Goal: Information Seeking & Learning: Learn about a topic

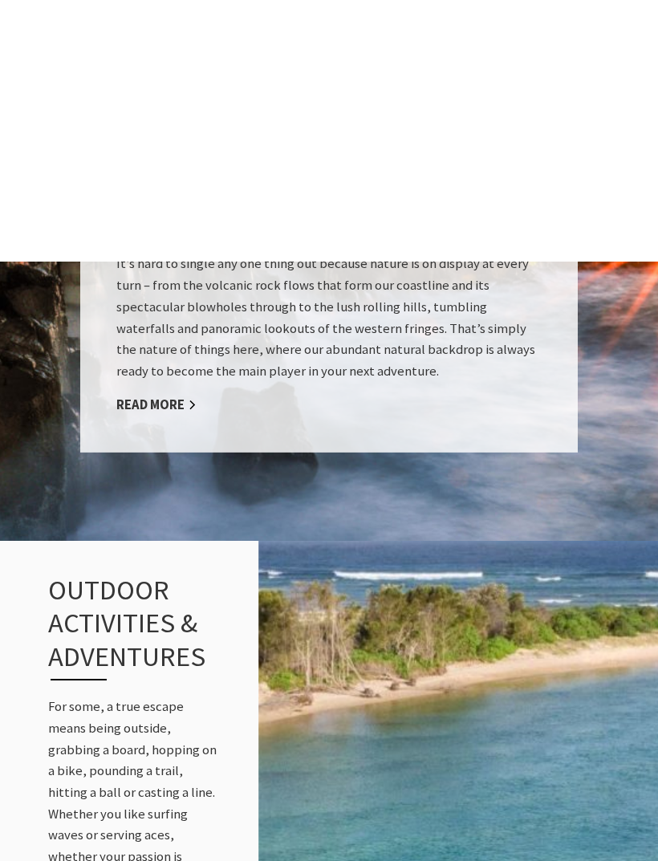
scroll to position [1472, 0]
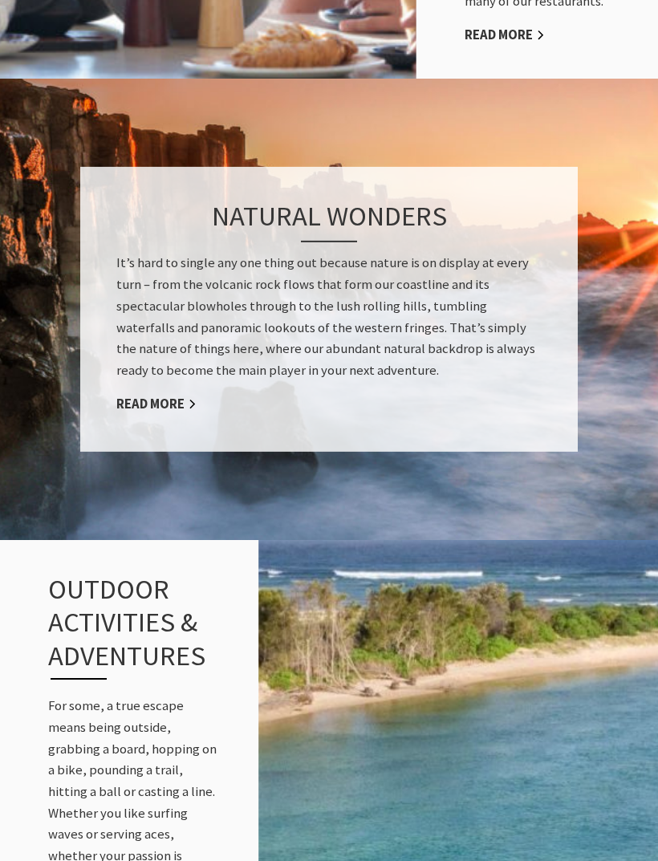
click at [171, 396] on link "Read More" at bounding box center [156, 405] width 80 height 18
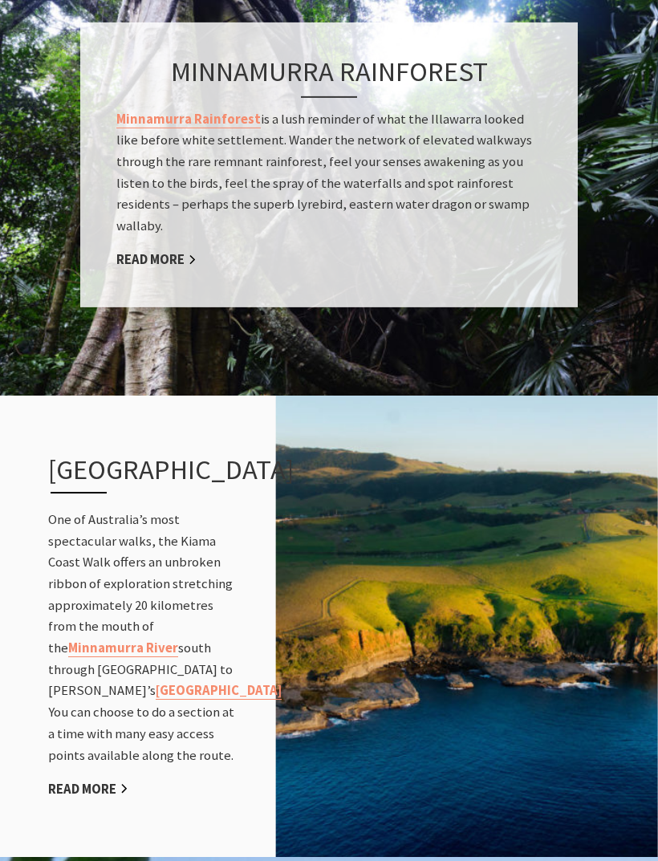
scroll to position [1484, 0]
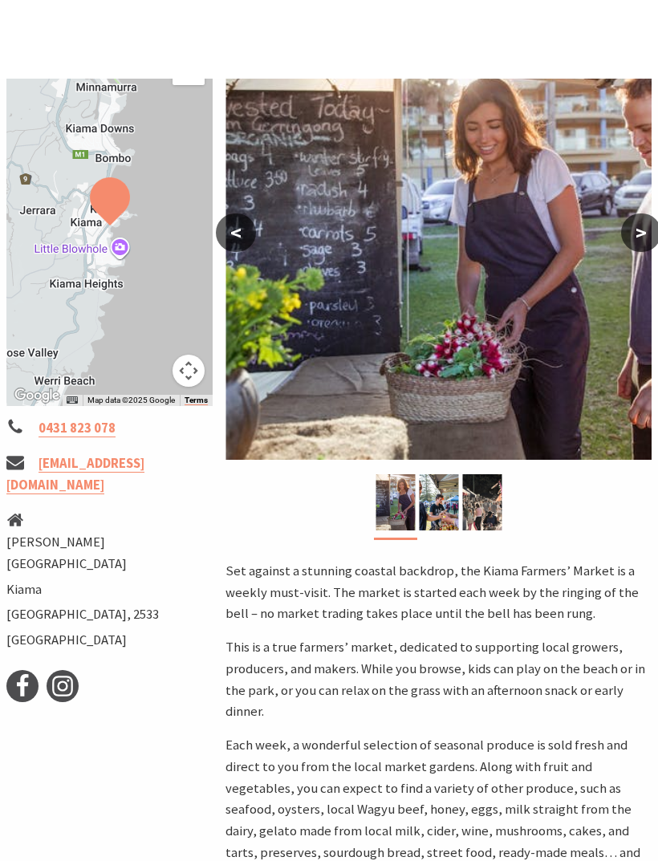
scroll to position [227, 0]
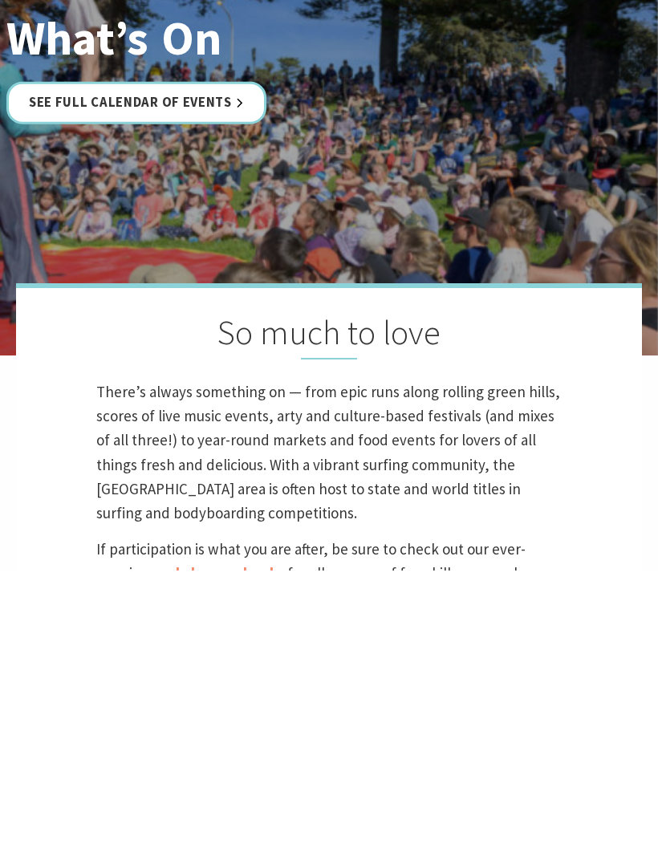
scroll to position [318, 0]
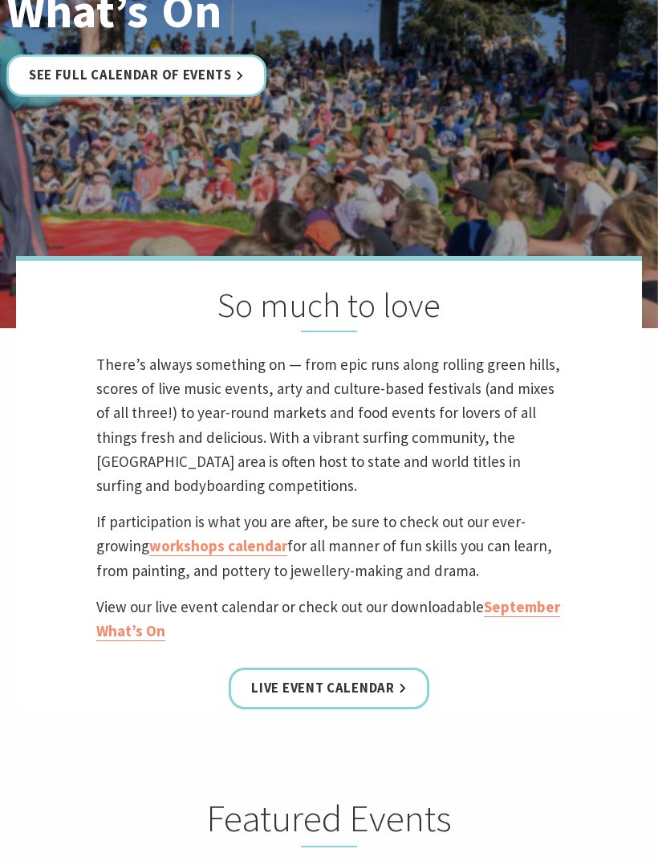
click at [386, 710] on link "Live Event Calendar" at bounding box center [329, 689] width 200 height 43
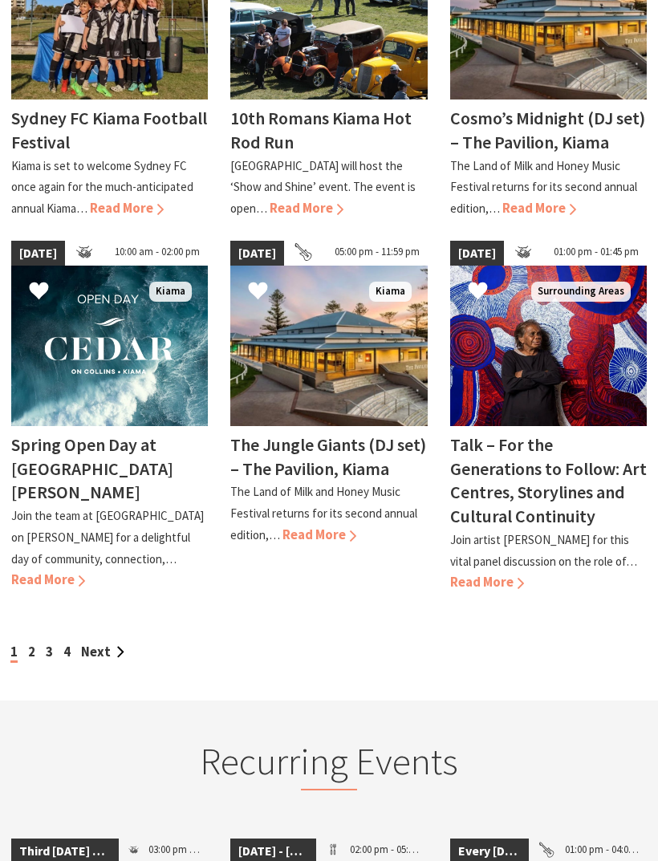
scroll to position [1265, 0]
click at [111, 643] on link "Next" at bounding box center [102, 651] width 43 height 17
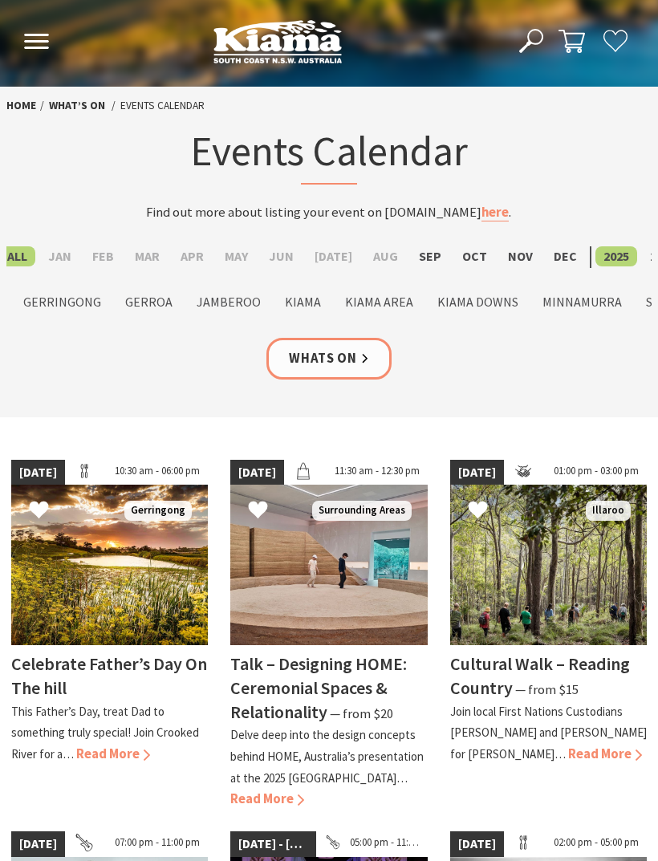
scroll to position [1317, 0]
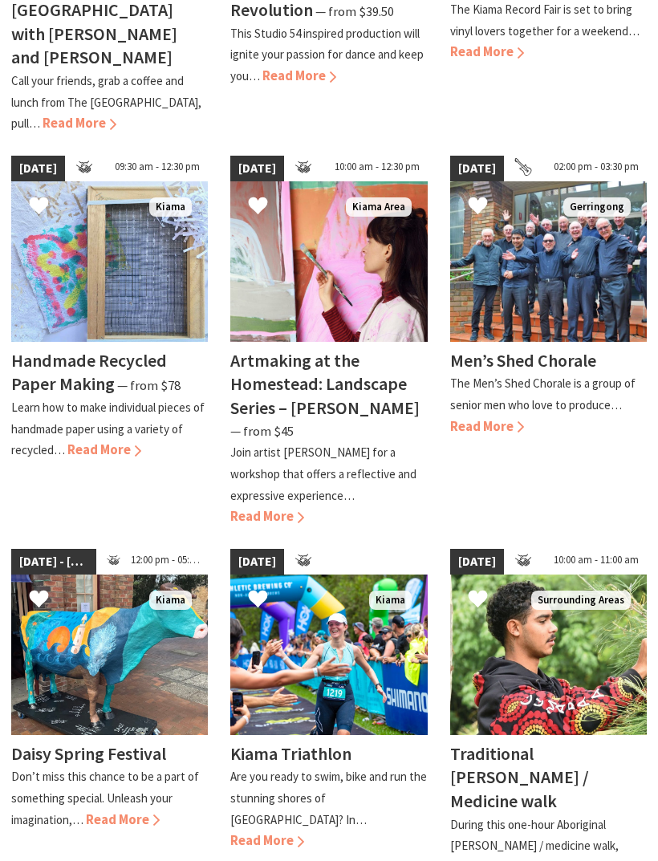
scroll to position [843, 0]
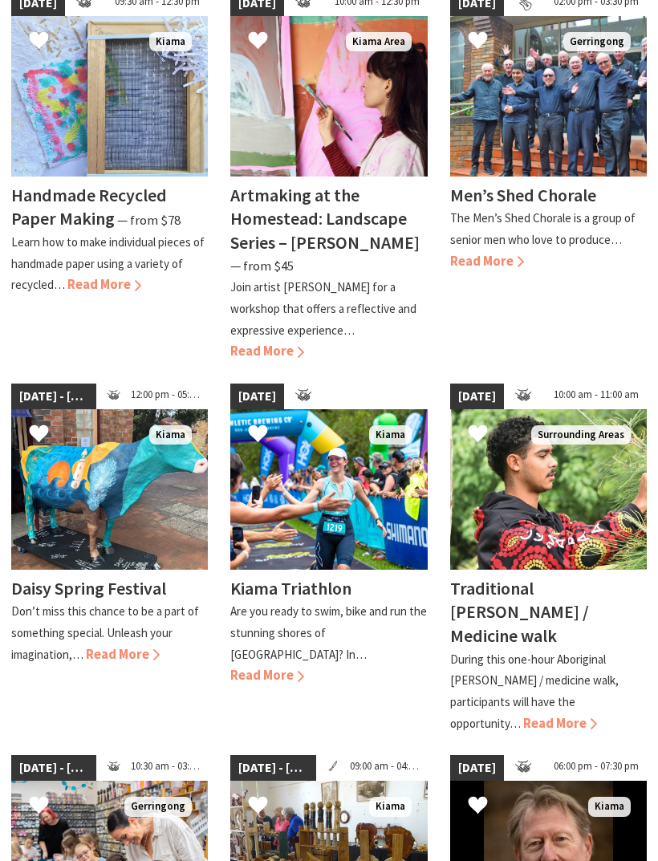
click at [281, 667] on span "Read More" at bounding box center [267, 675] width 74 height 17
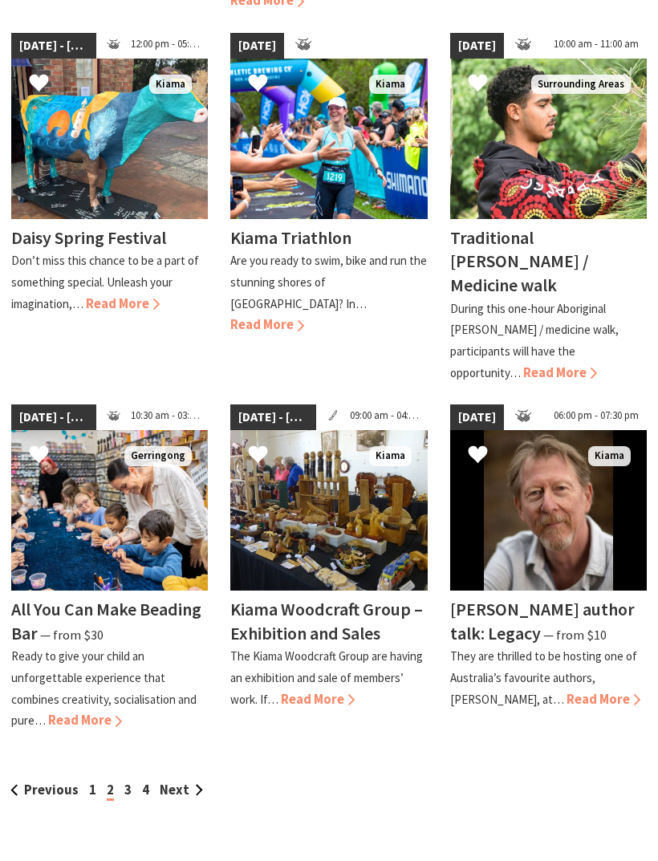
scroll to position [1194, 0]
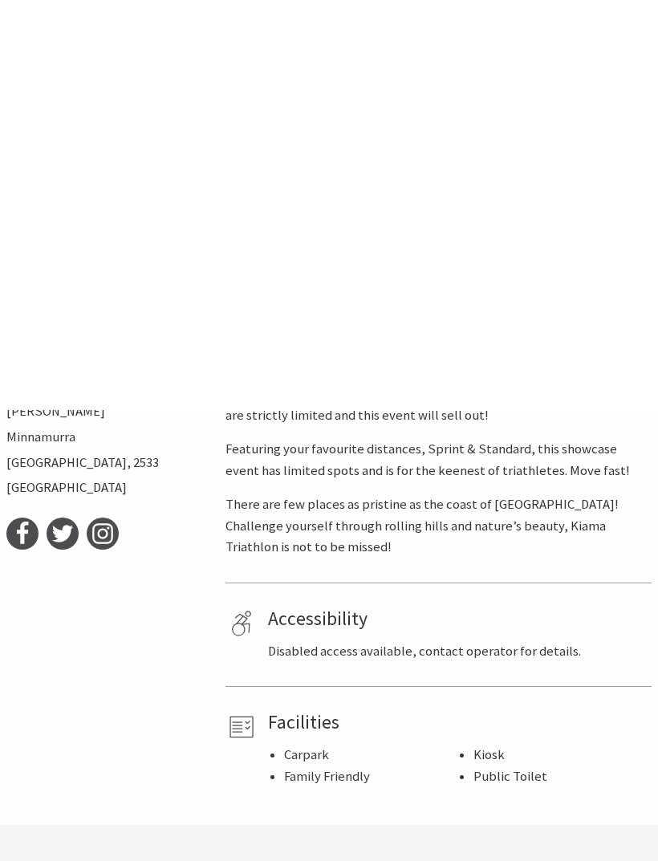
scroll to position [459, 0]
